Goal: Transaction & Acquisition: Purchase product/service

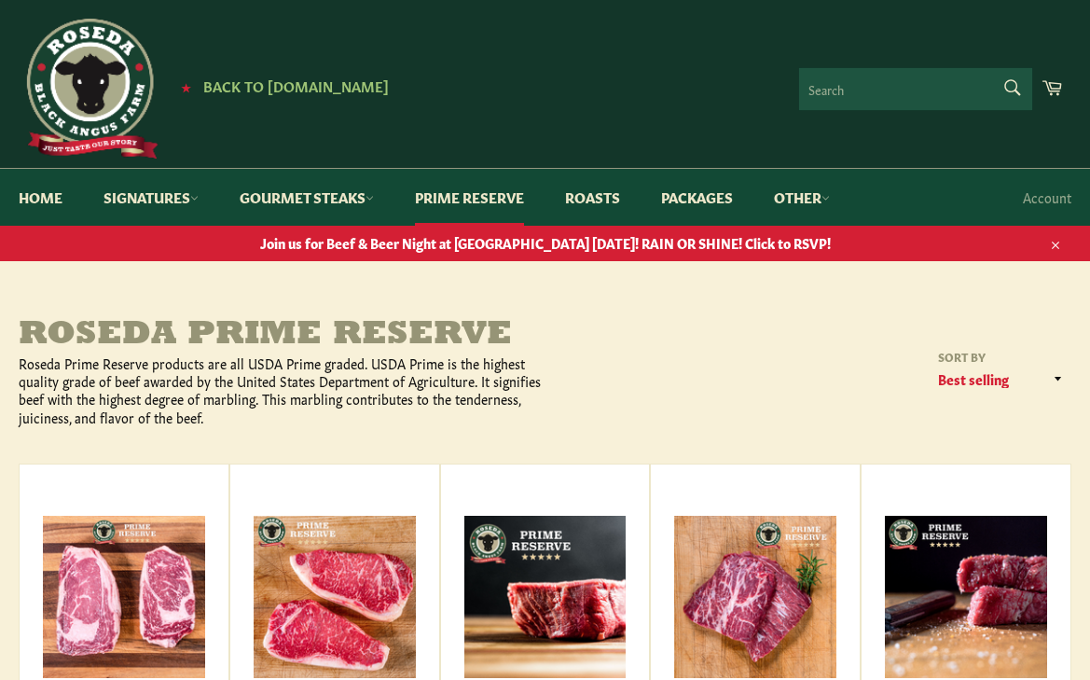
click at [995, 87] on form "Search Search" at bounding box center [915, 89] width 233 height 42
type input "BRISKET"
click at [990, 68] on button "Search" at bounding box center [1011, 87] width 42 height 39
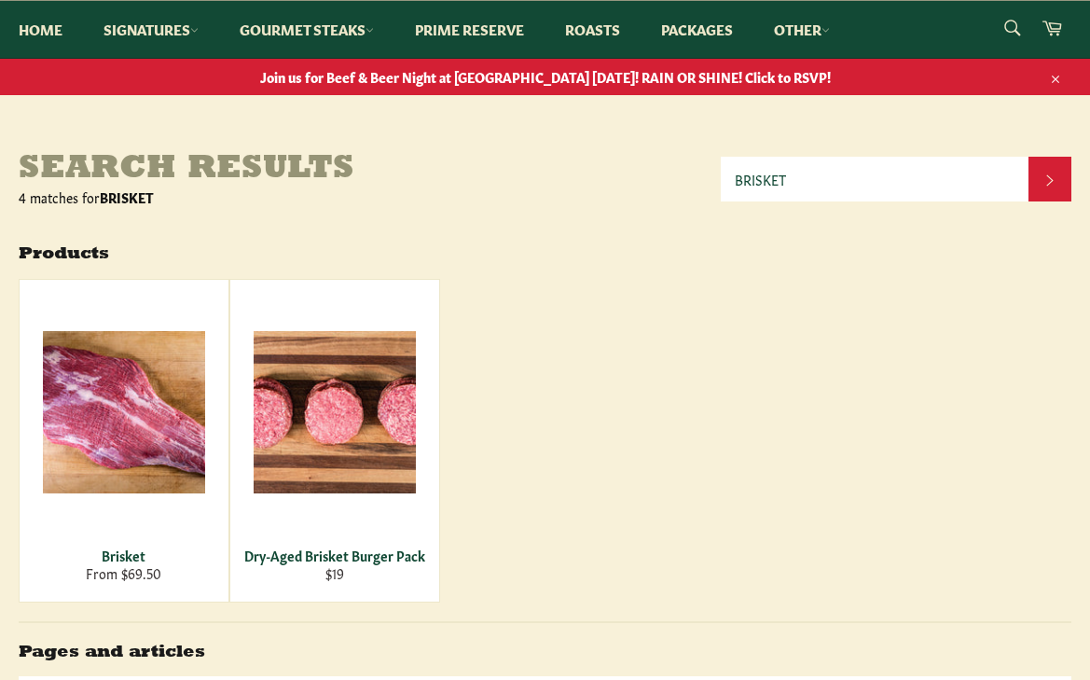
scroll to position [373, 0]
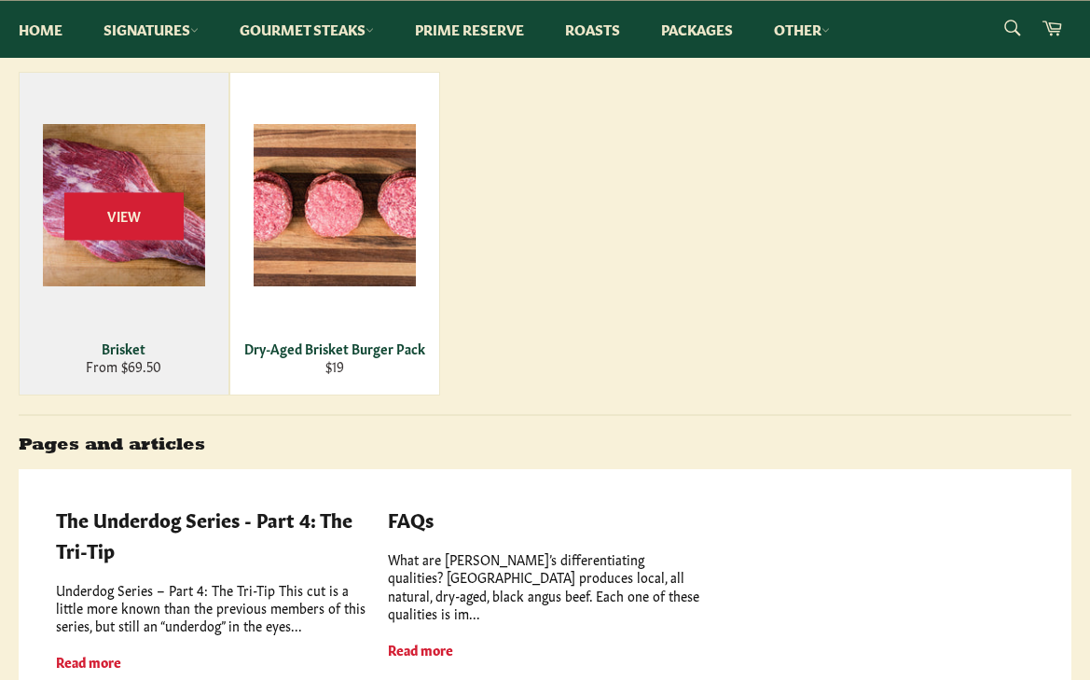
click at [103, 323] on div "View" at bounding box center [124, 234] width 209 height 322
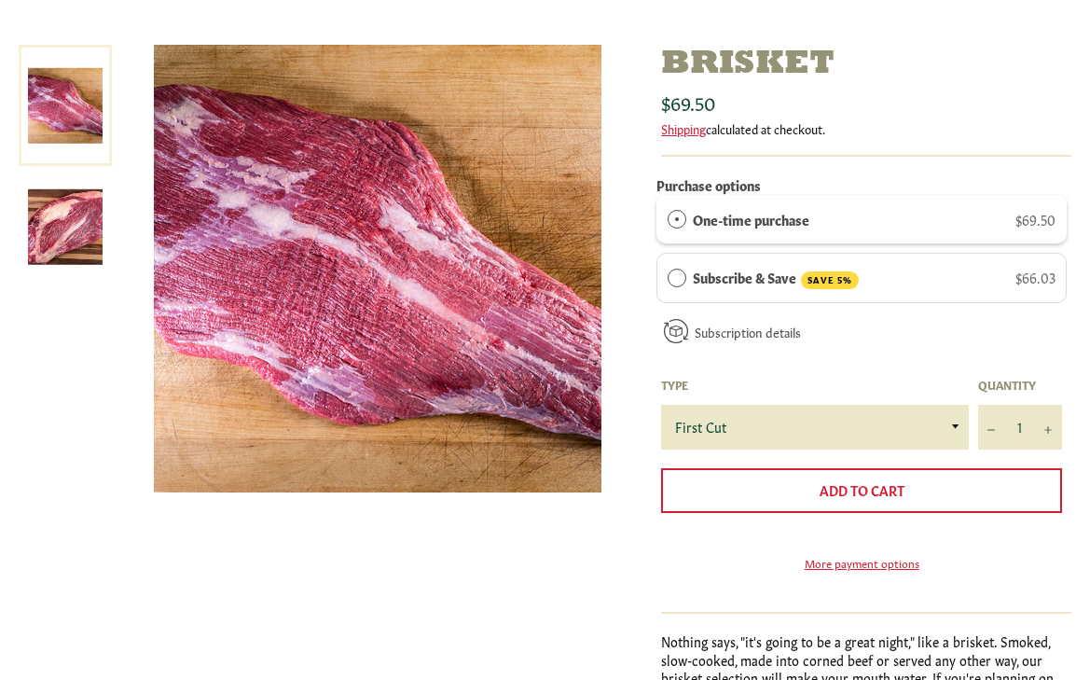
scroll to position [280, 0]
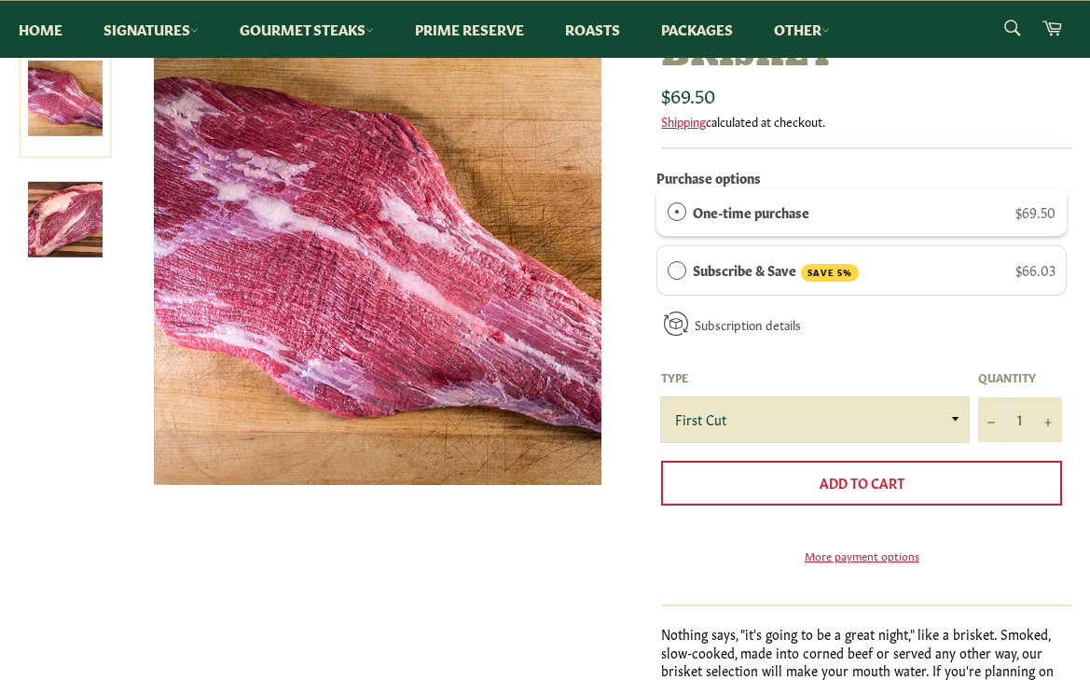
click at [889, 417] on select "First Cut Whole" at bounding box center [815, 419] width 308 height 45
select select "Whole"
click at [661, 397] on select "First Cut Whole" at bounding box center [815, 419] width 308 height 45
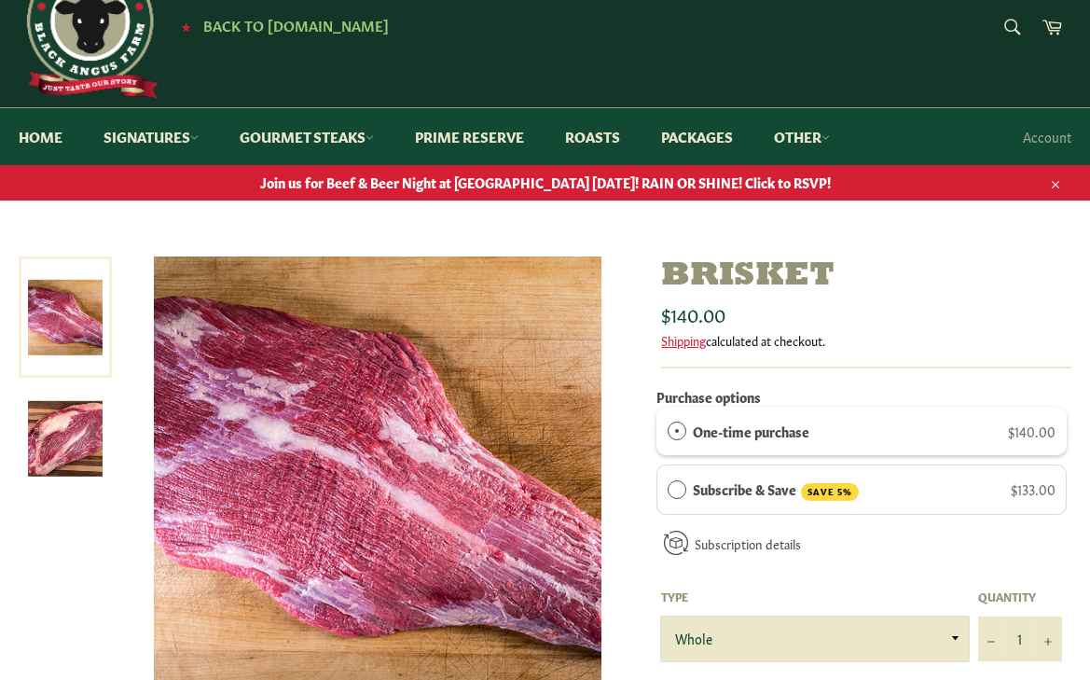
scroll to position [93, 0]
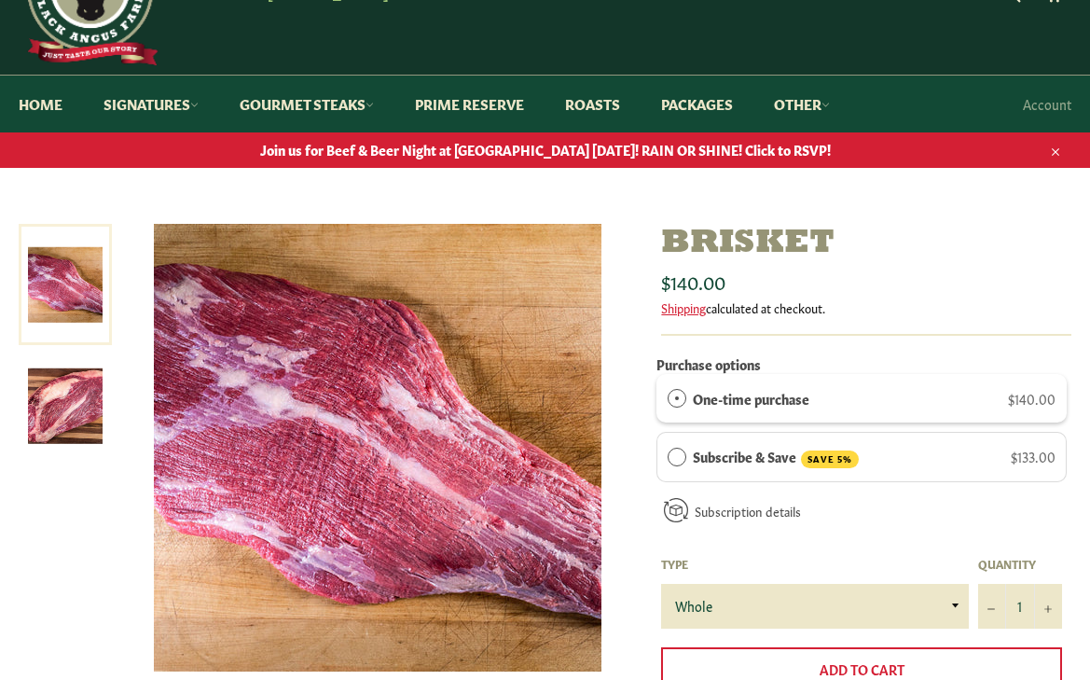
click at [771, 446] on label "Subscribe & Save SAVE 5%" at bounding box center [776, 457] width 166 height 22
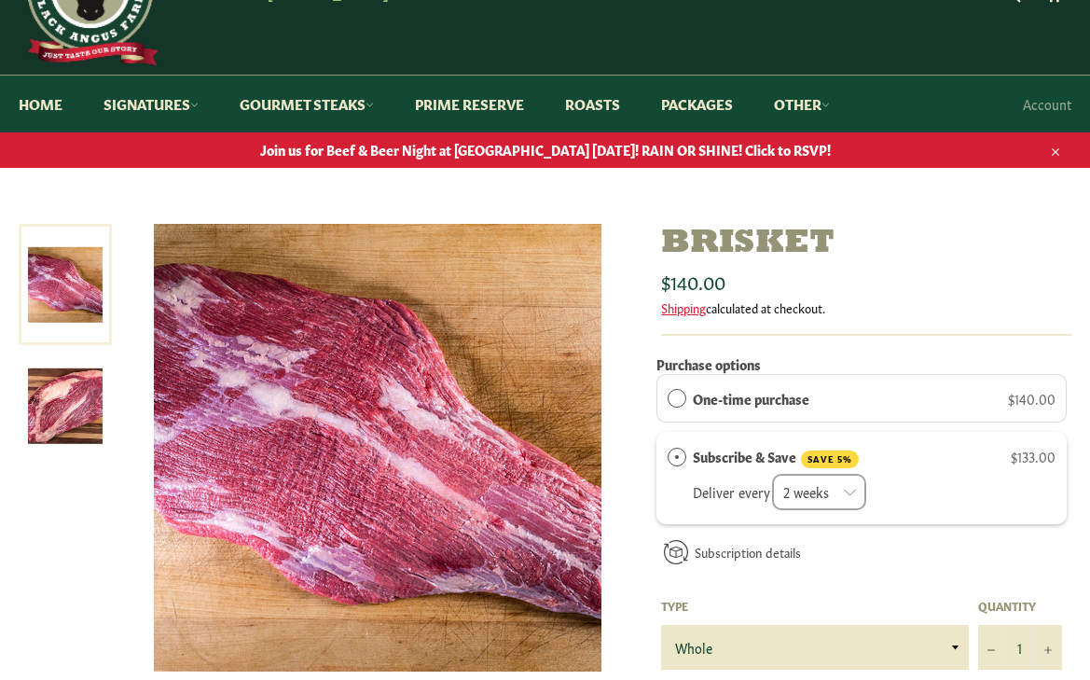
click at [803, 393] on label "One-time purchase" at bounding box center [751, 398] width 117 height 21
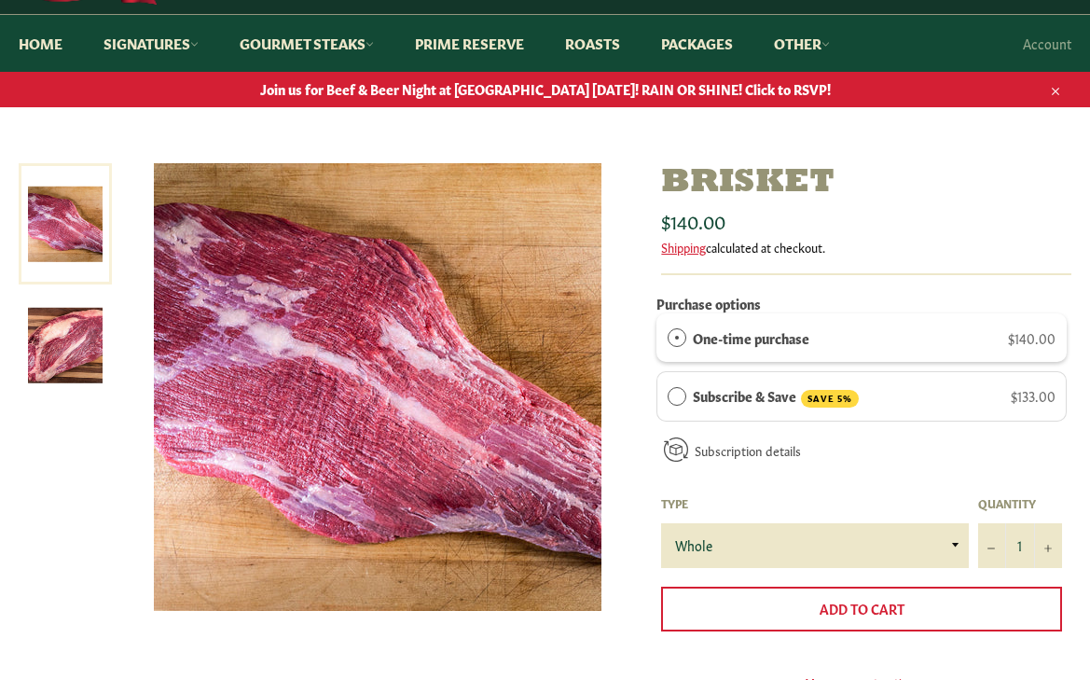
scroll to position [186, 0]
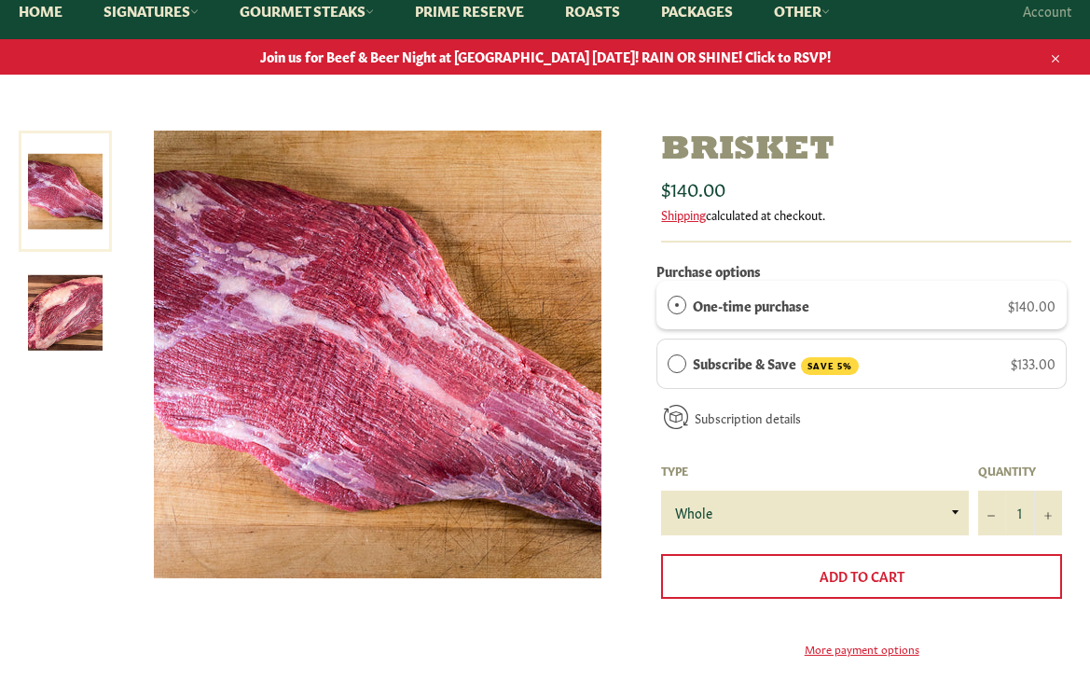
click at [789, 364] on label "Subscribe & Save SAVE 5%" at bounding box center [776, 363] width 166 height 22
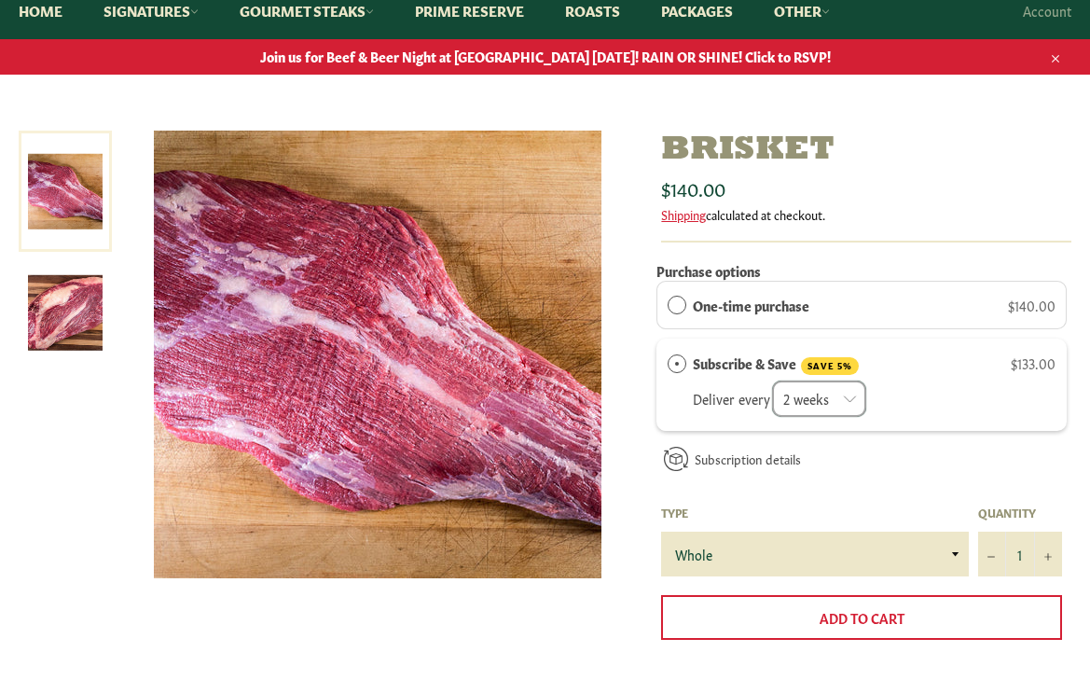
click at [809, 407] on select "2 weeks month" at bounding box center [819, 398] width 94 height 36
select select "2280915110"
click at [773, 380] on select "2 weeks month" at bounding box center [819, 398] width 94 height 36
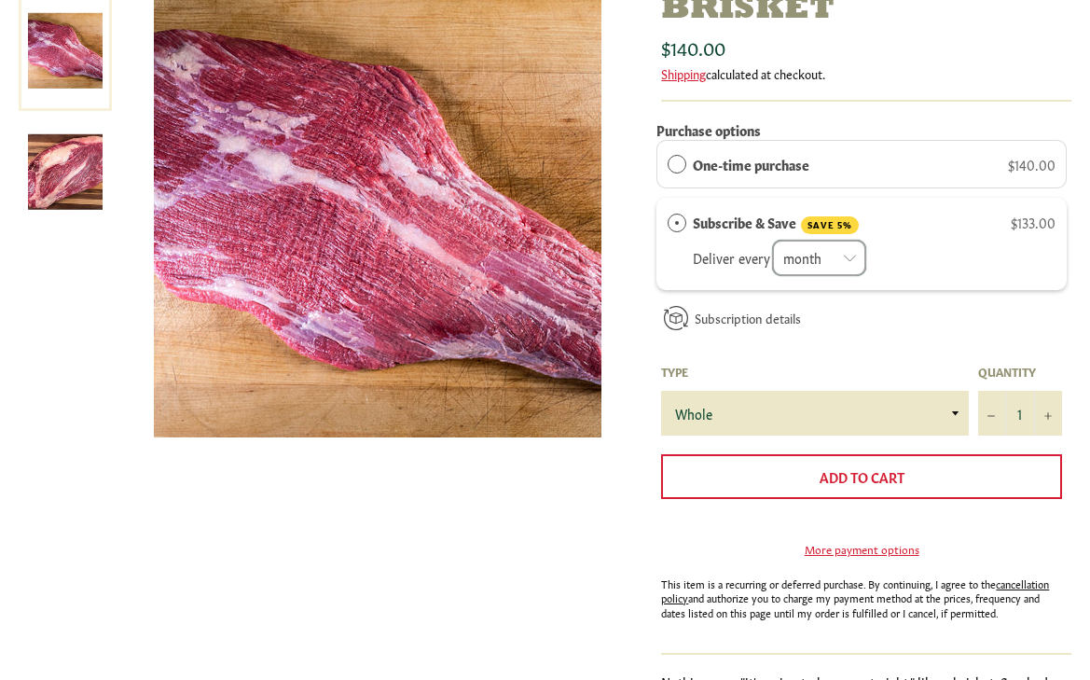
scroll to position [93, 0]
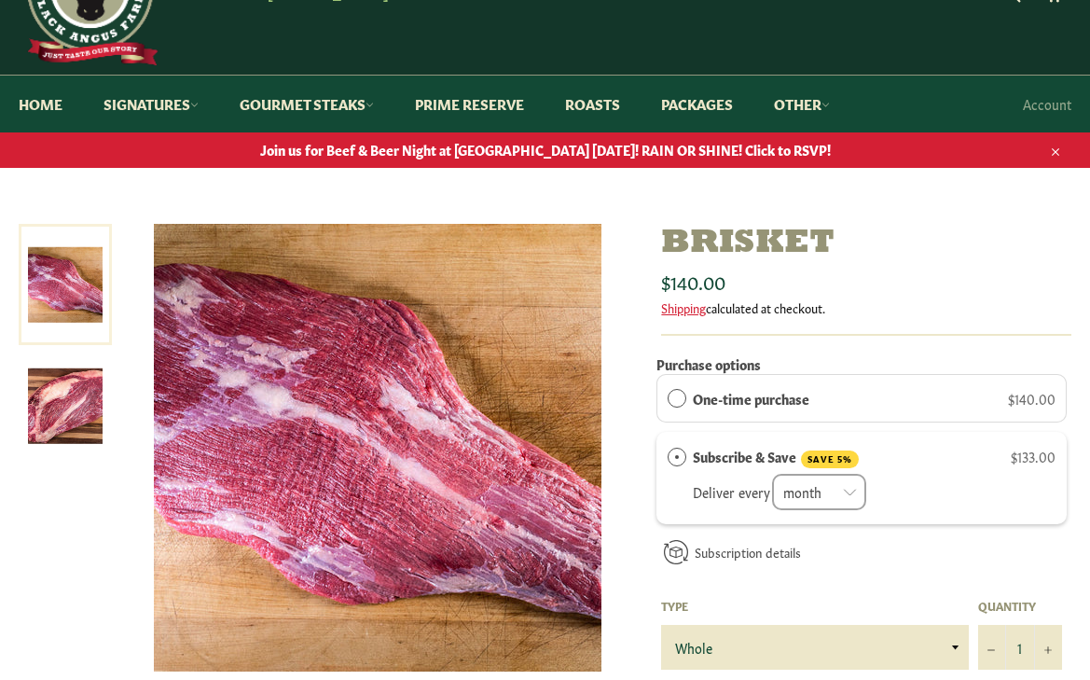
click at [393, 416] on img at bounding box center [377, 447] width 447 height 447
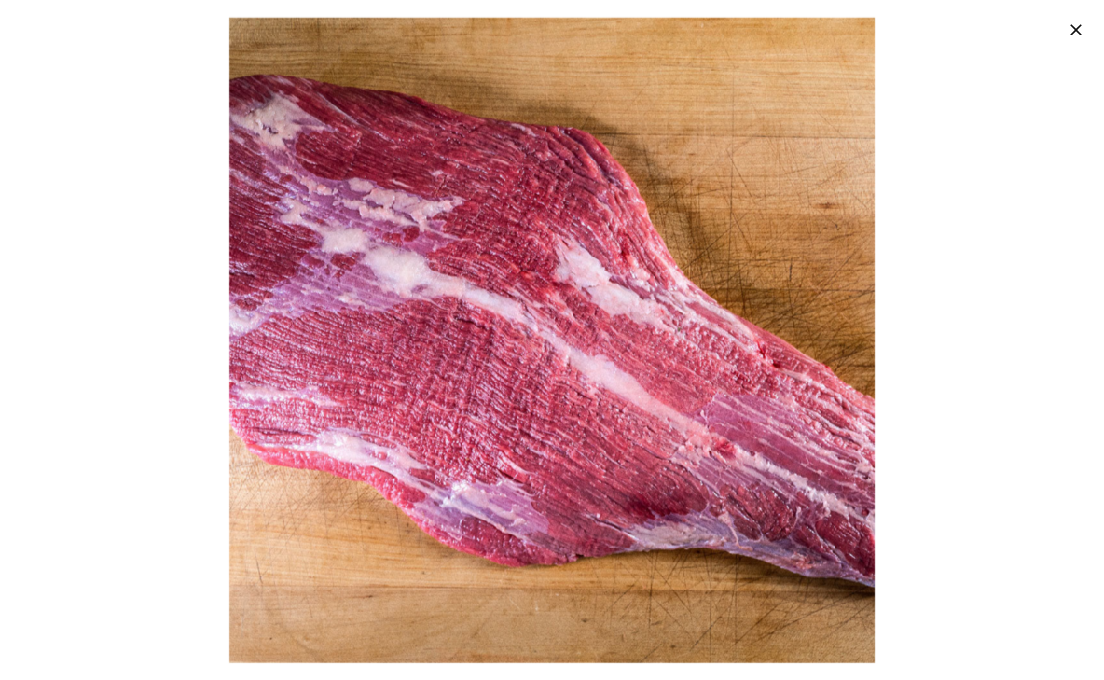
click at [1070, 34] on icon "button" at bounding box center [1075, 30] width 19 height 19
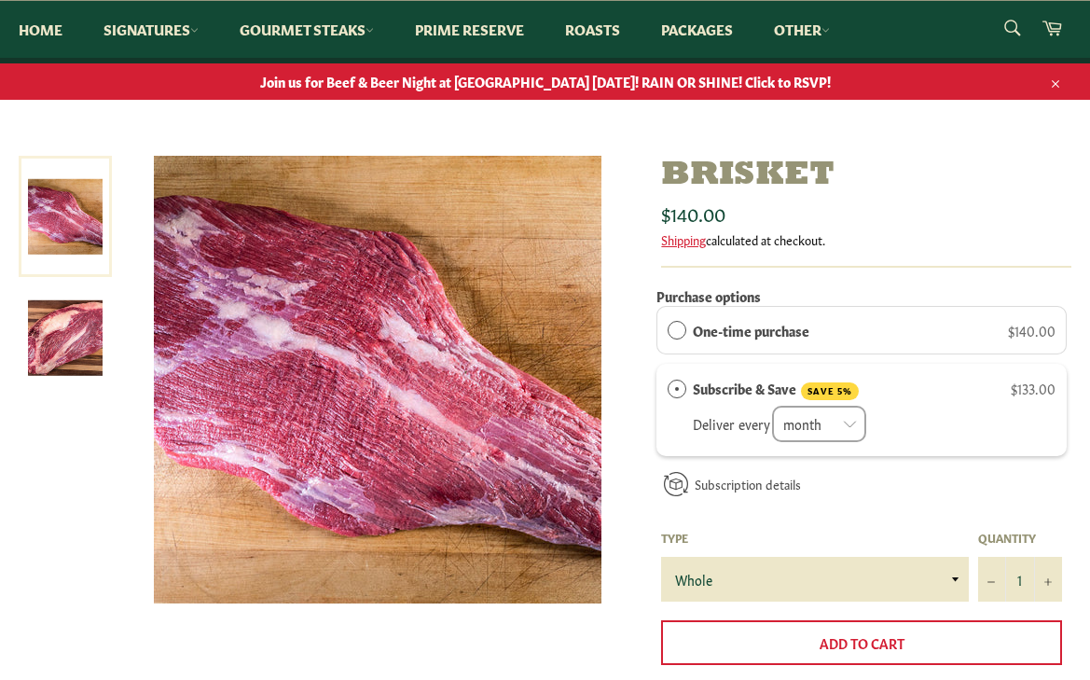
scroll to position [373, 0]
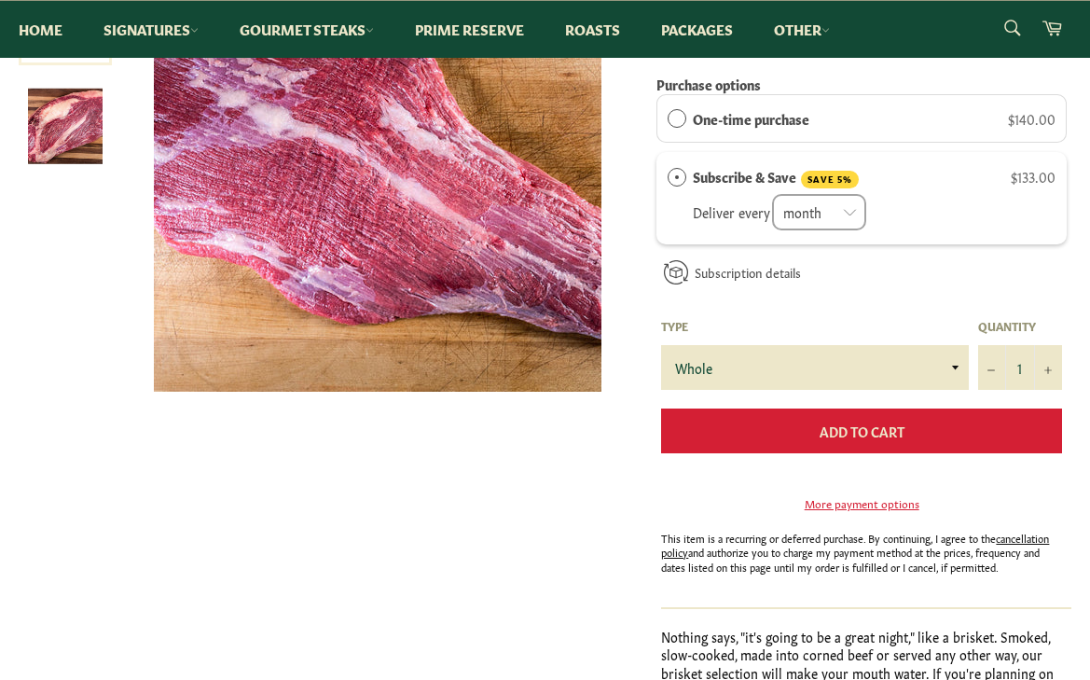
click at [810, 425] on button "Add to Cart" at bounding box center [861, 430] width 401 height 45
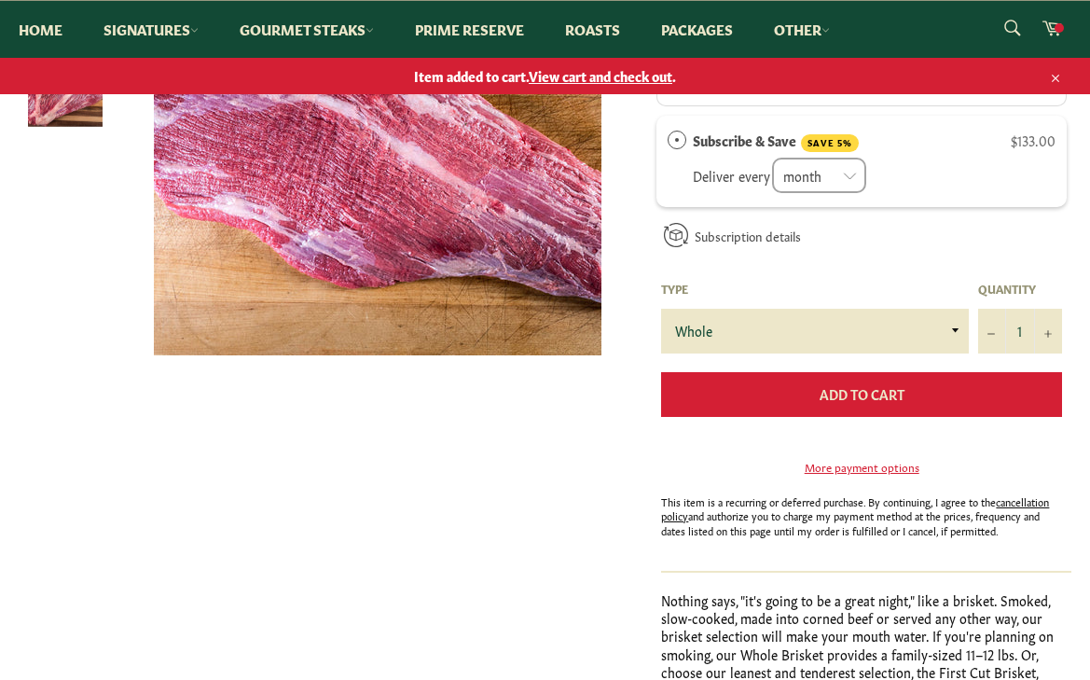
scroll to position [336, 0]
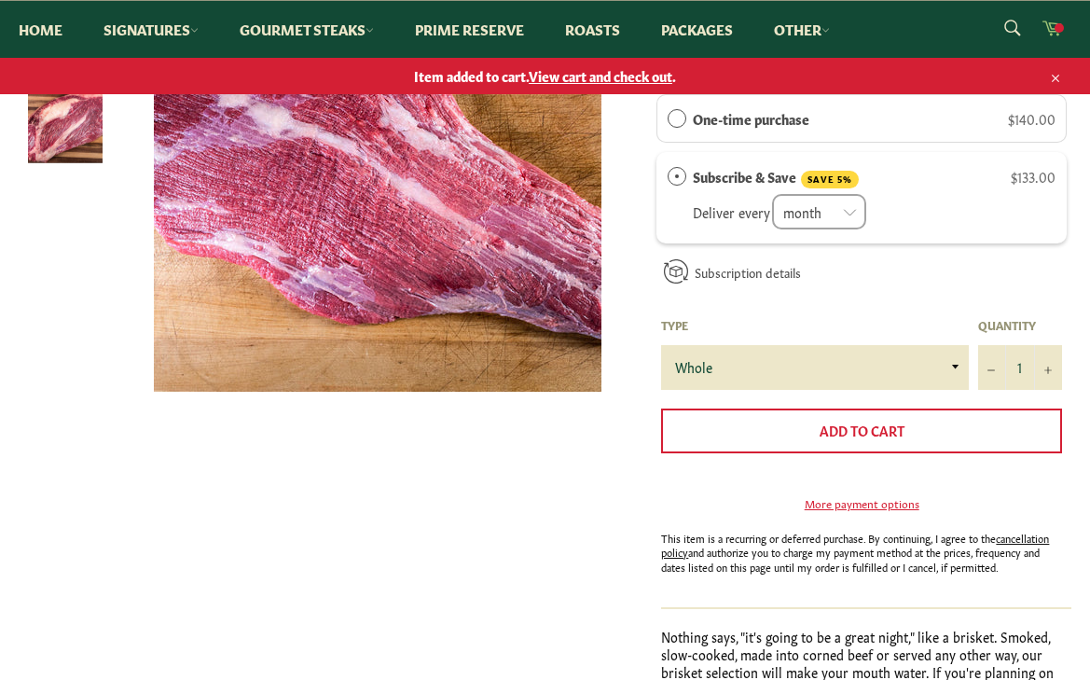
click at [1050, 25] on icon at bounding box center [1052, 28] width 20 height 15
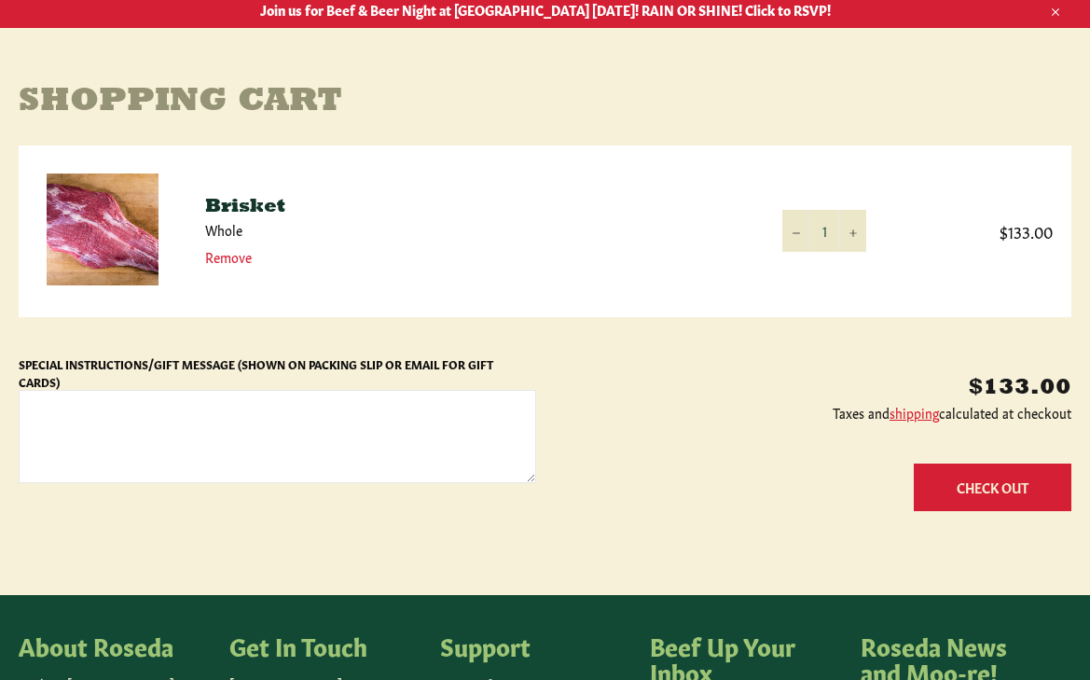
scroll to position [280, 0]
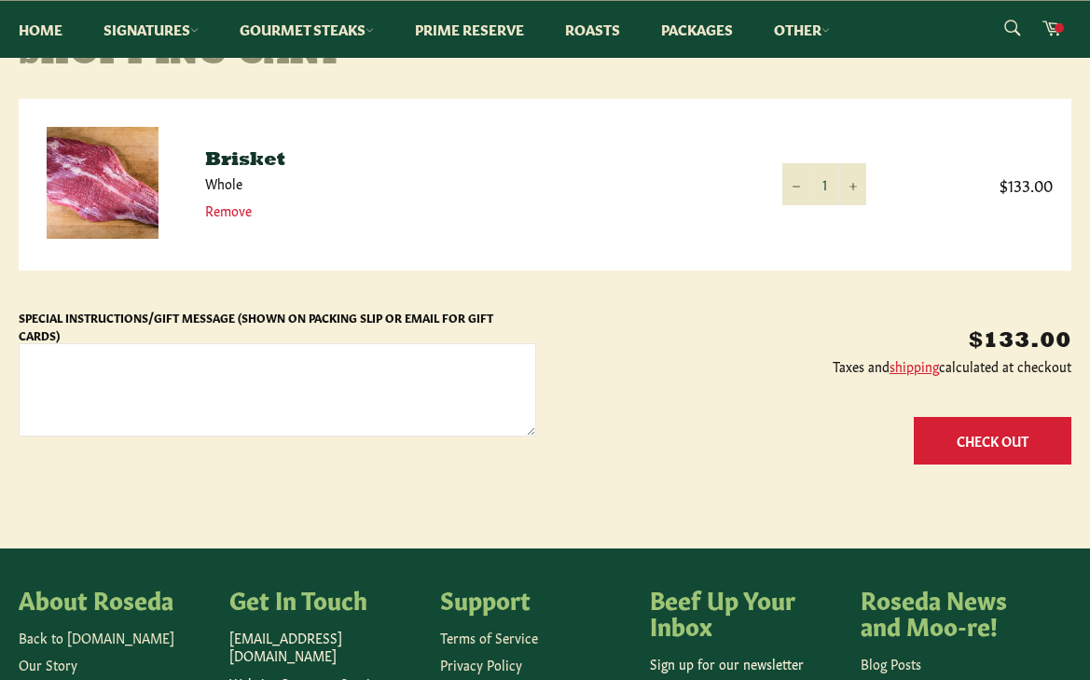
click at [975, 434] on button "Check Out" at bounding box center [992, 441] width 158 height 48
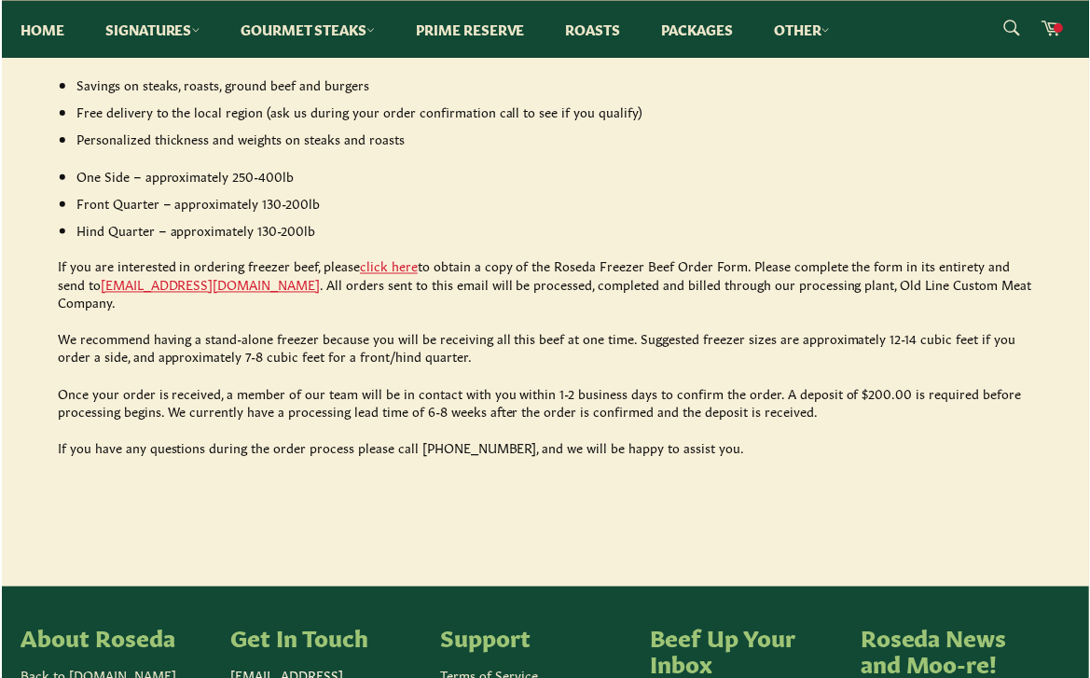
scroll to position [932, 0]
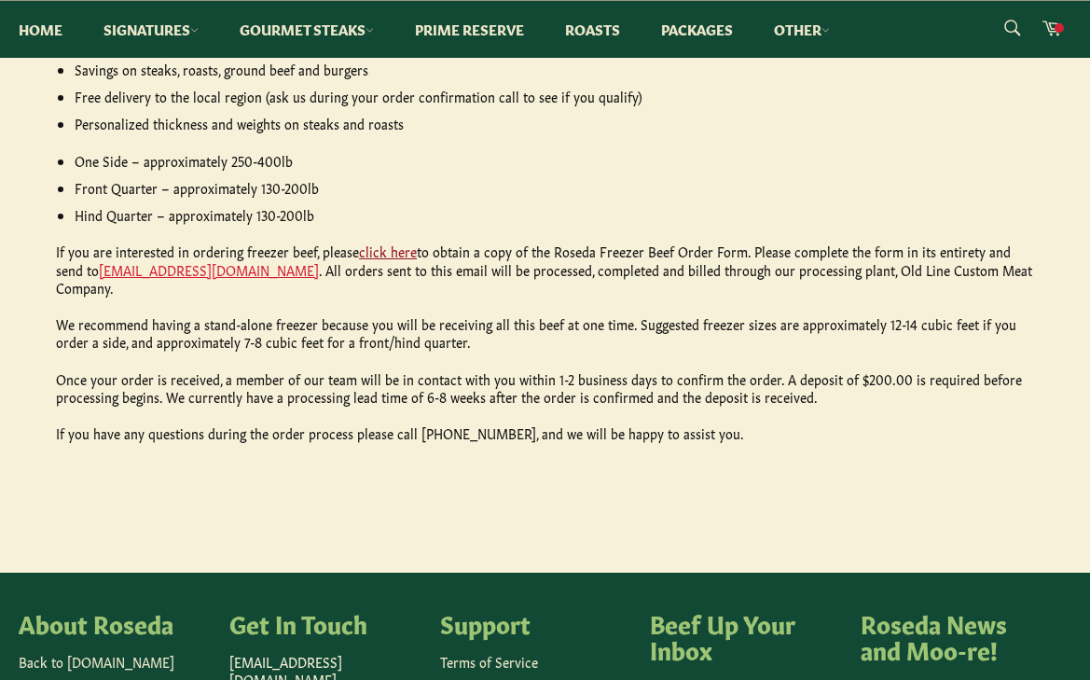
click at [377, 253] on link "click here" at bounding box center [388, 250] width 58 height 19
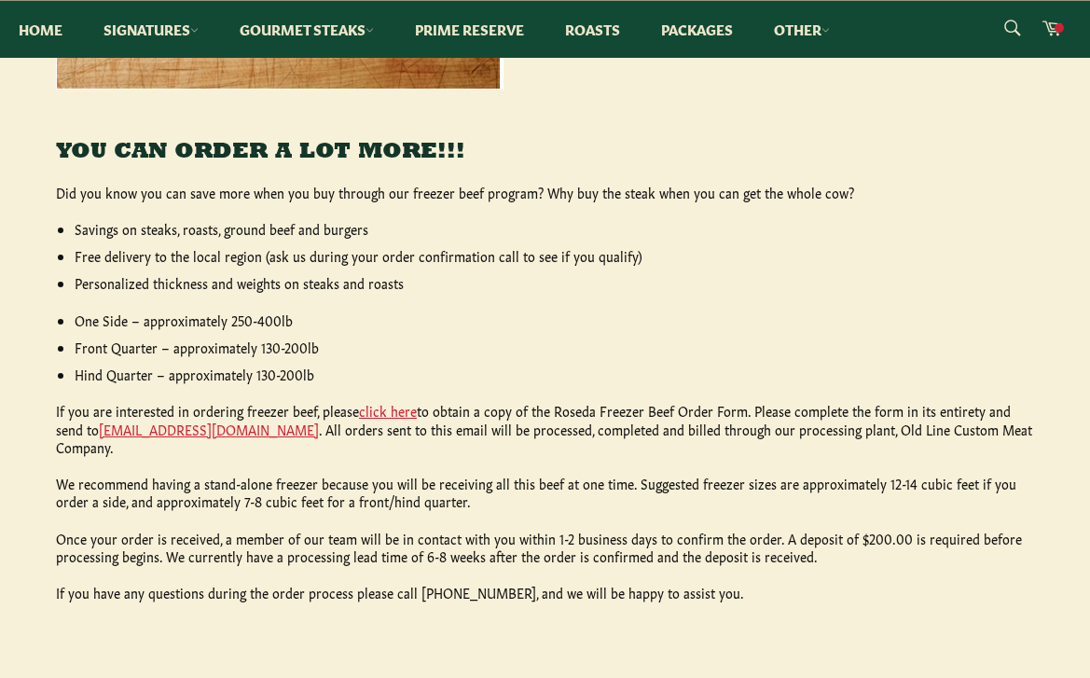
scroll to position [746, 0]
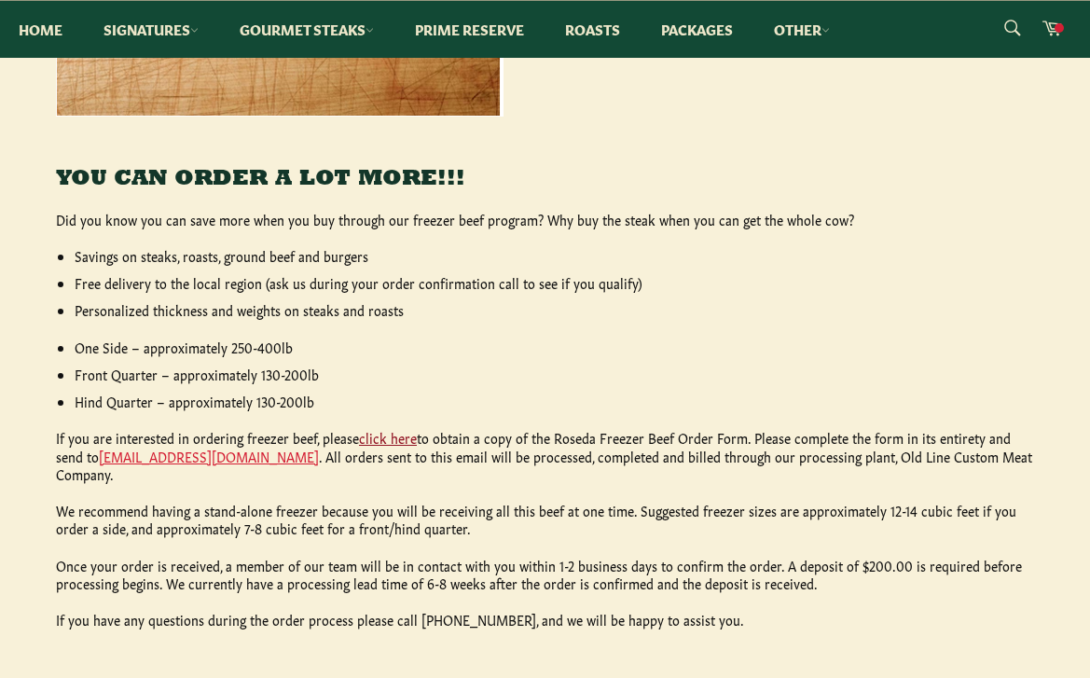
click at [406, 441] on link "click here" at bounding box center [388, 437] width 58 height 19
